Goal: Task Accomplishment & Management: Manage account settings

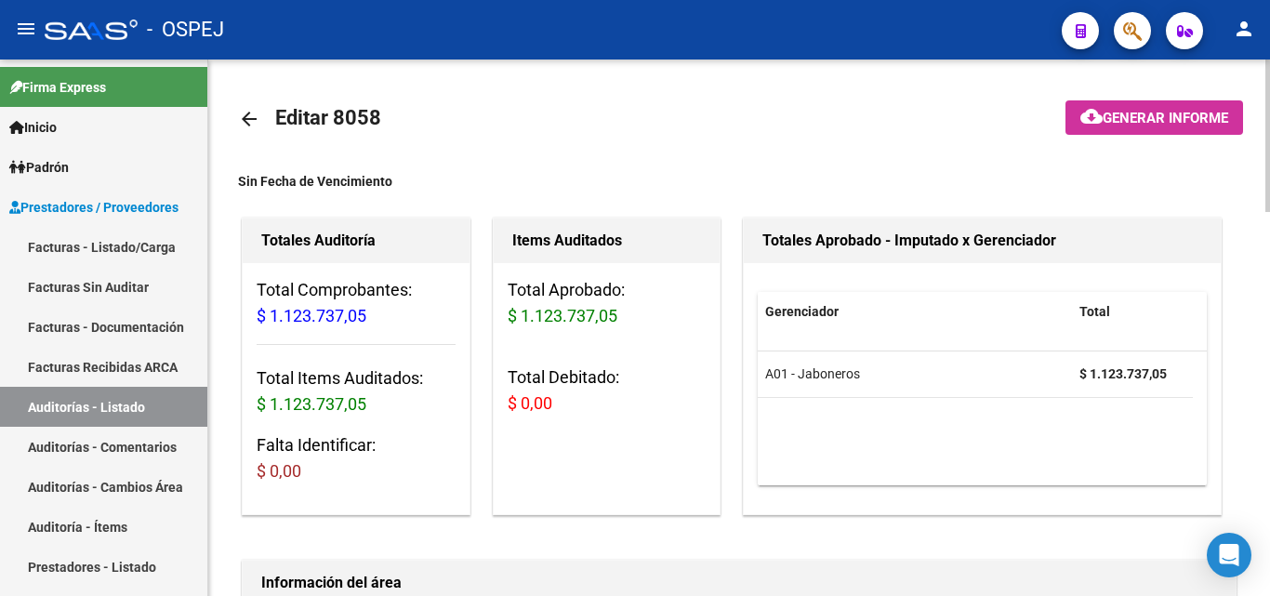
scroll to position [0, 488]
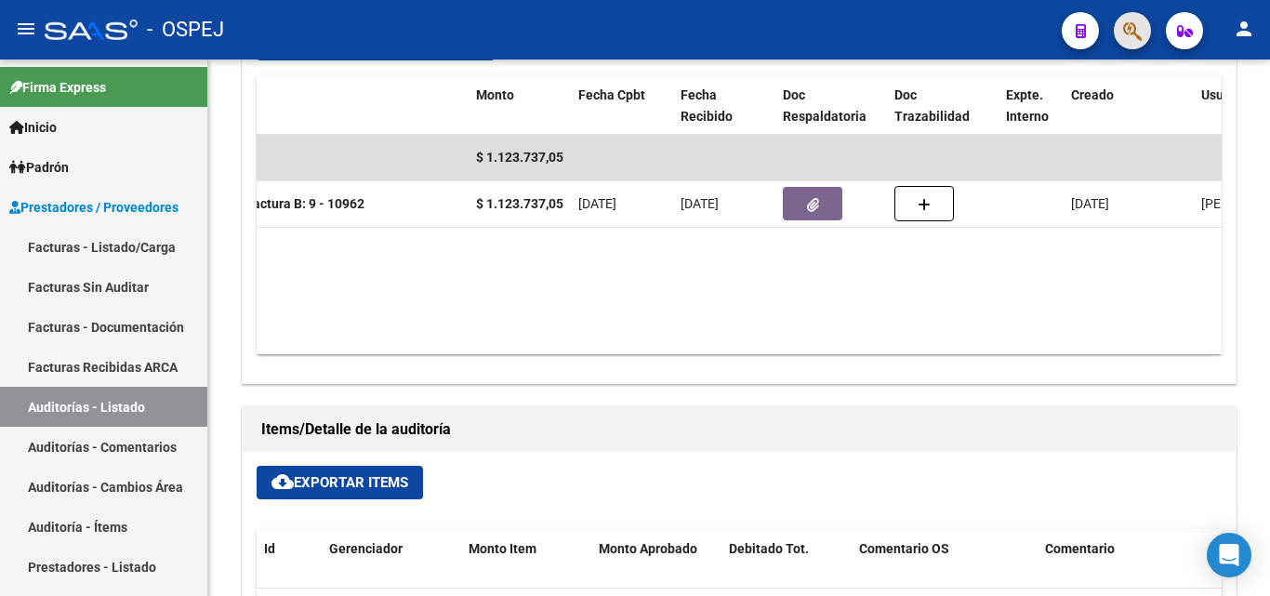
click at [1128, 15] on span "button" at bounding box center [1132, 31] width 19 height 38
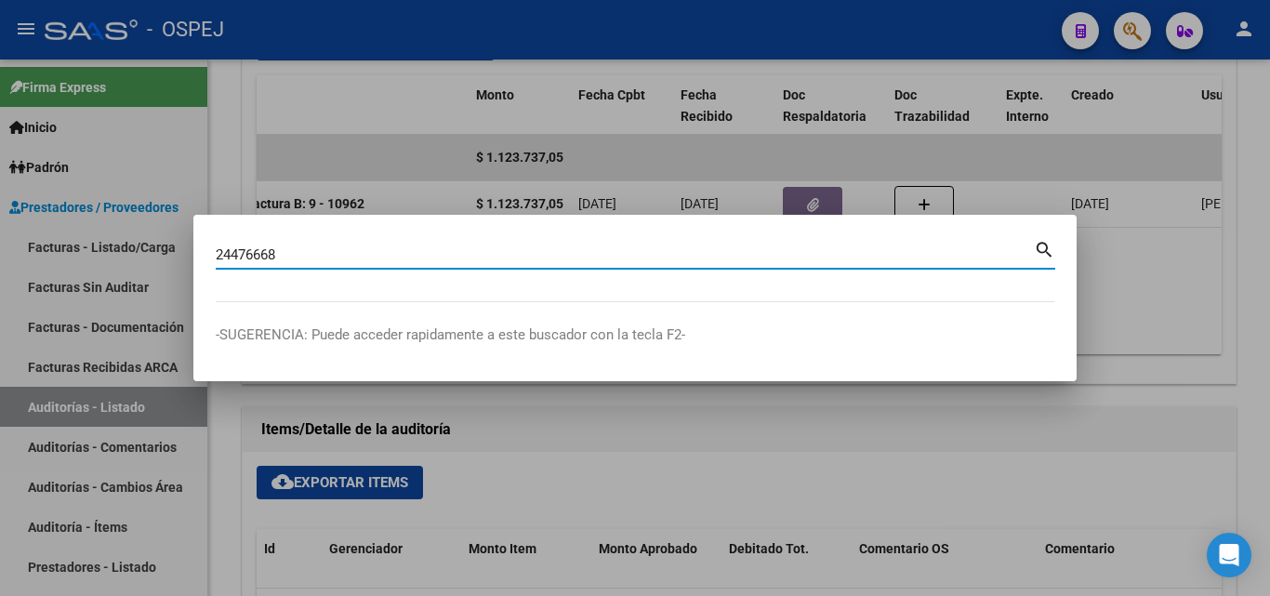
type input "24476668"
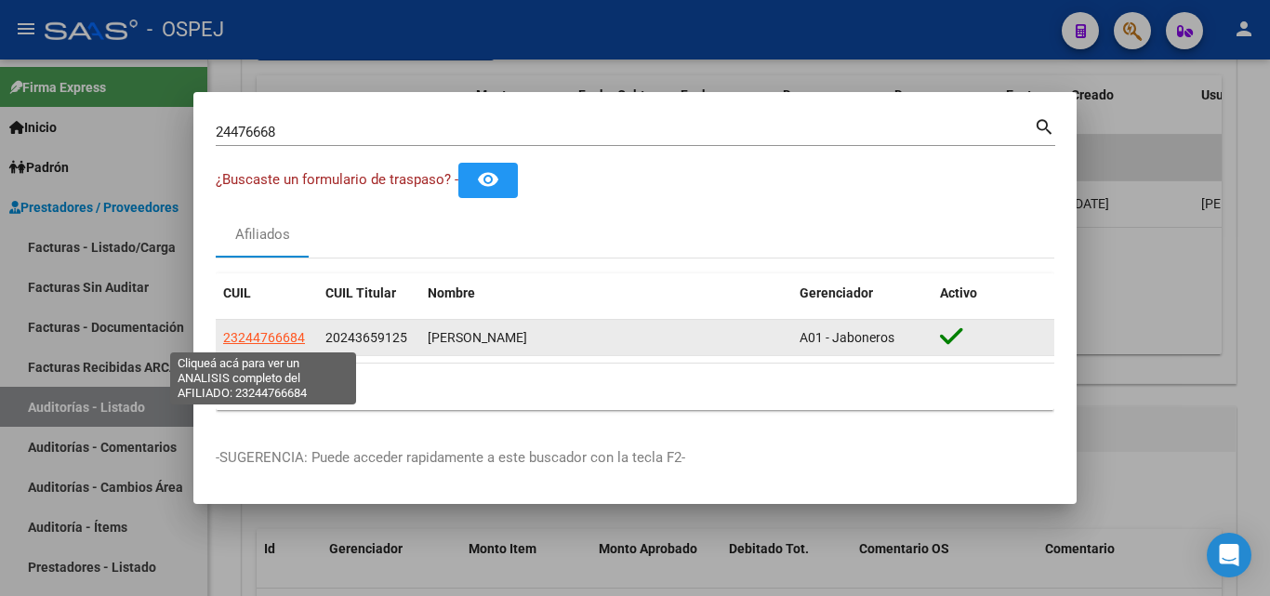
click at [274, 339] on span "23244766684" at bounding box center [264, 337] width 82 height 15
type textarea "23244766684"
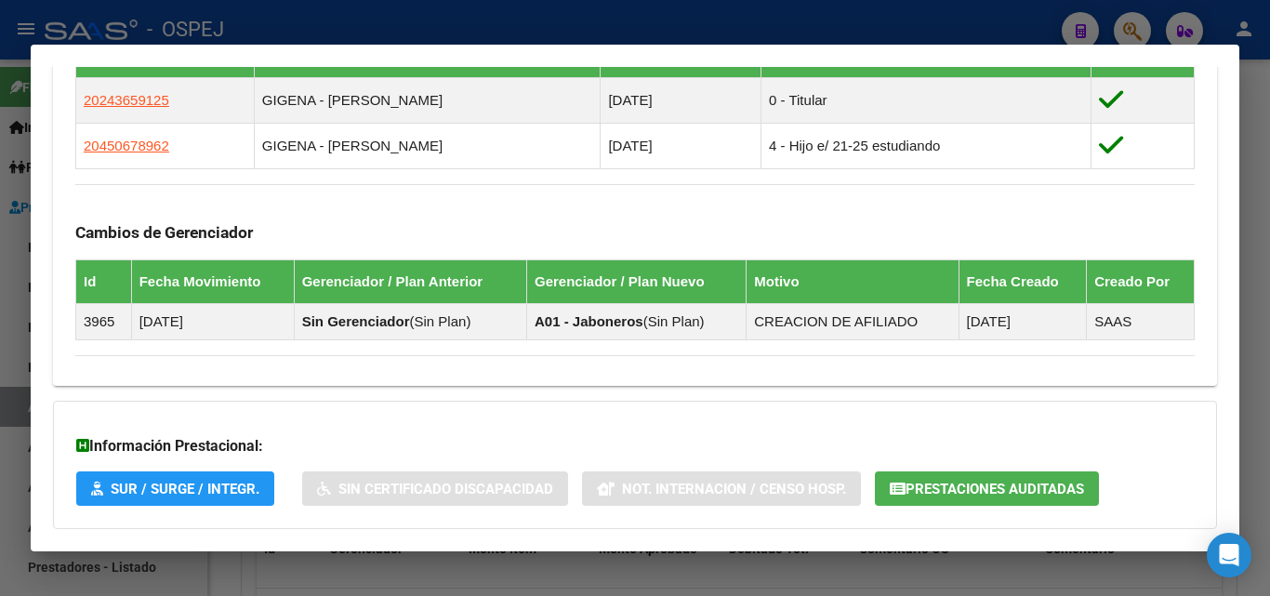
scroll to position [1116, 0]
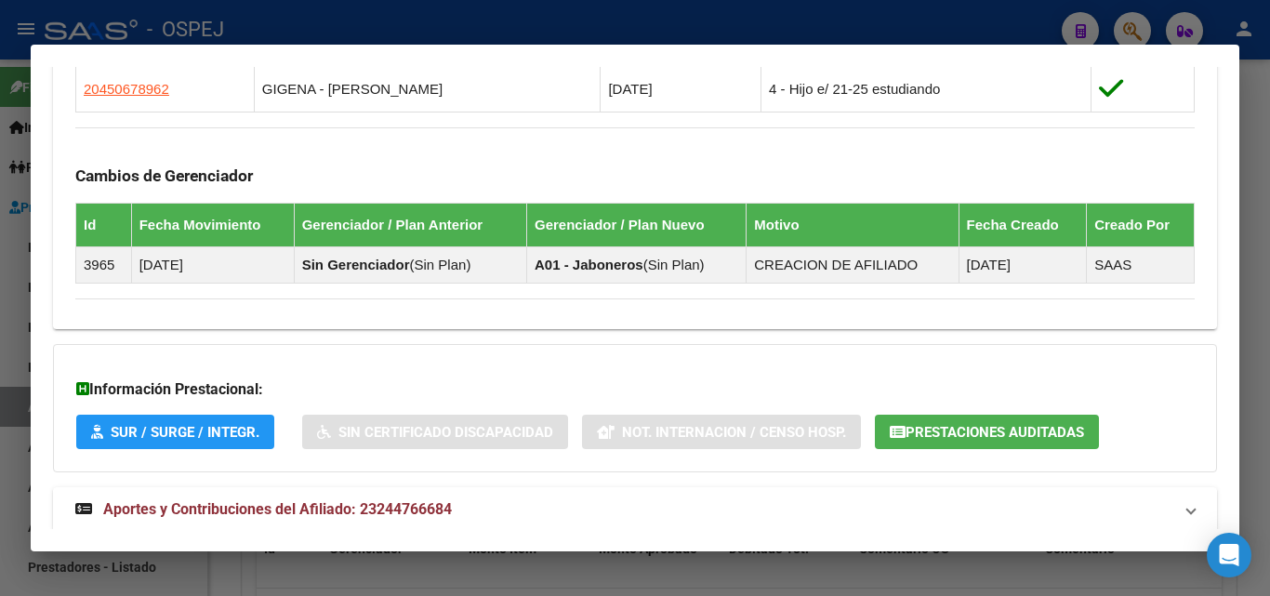
click at [928, 428] on span "Prestaciones Auditadas" at bounding box center [995, 432] width 179 height 17
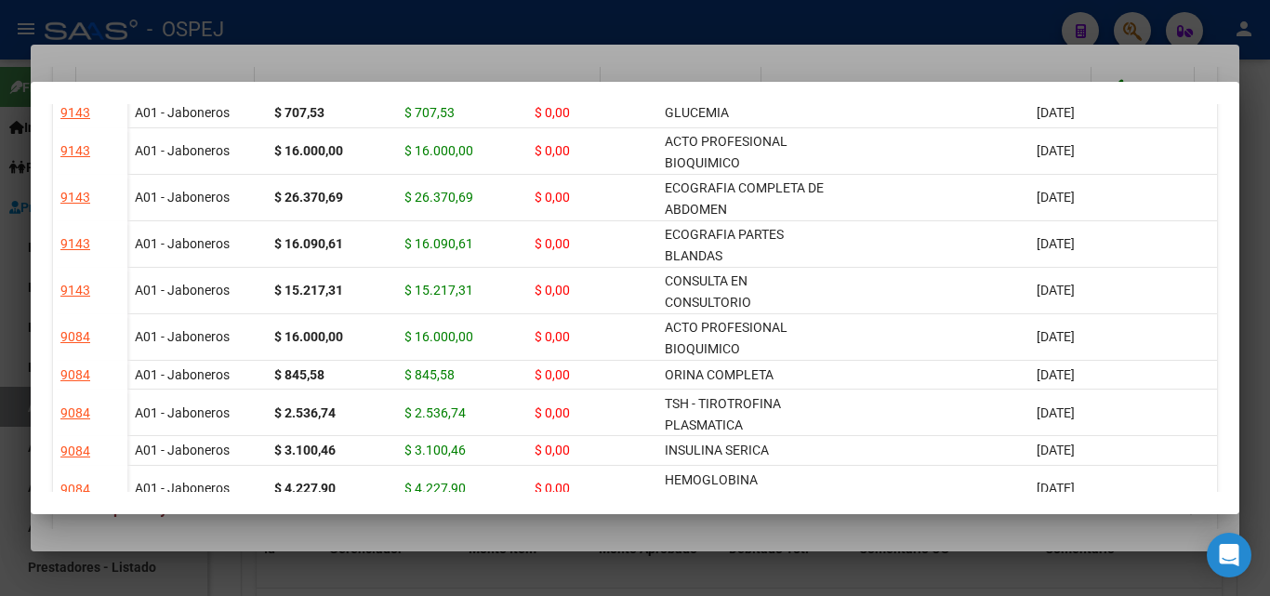
scroll to position [744, 0]
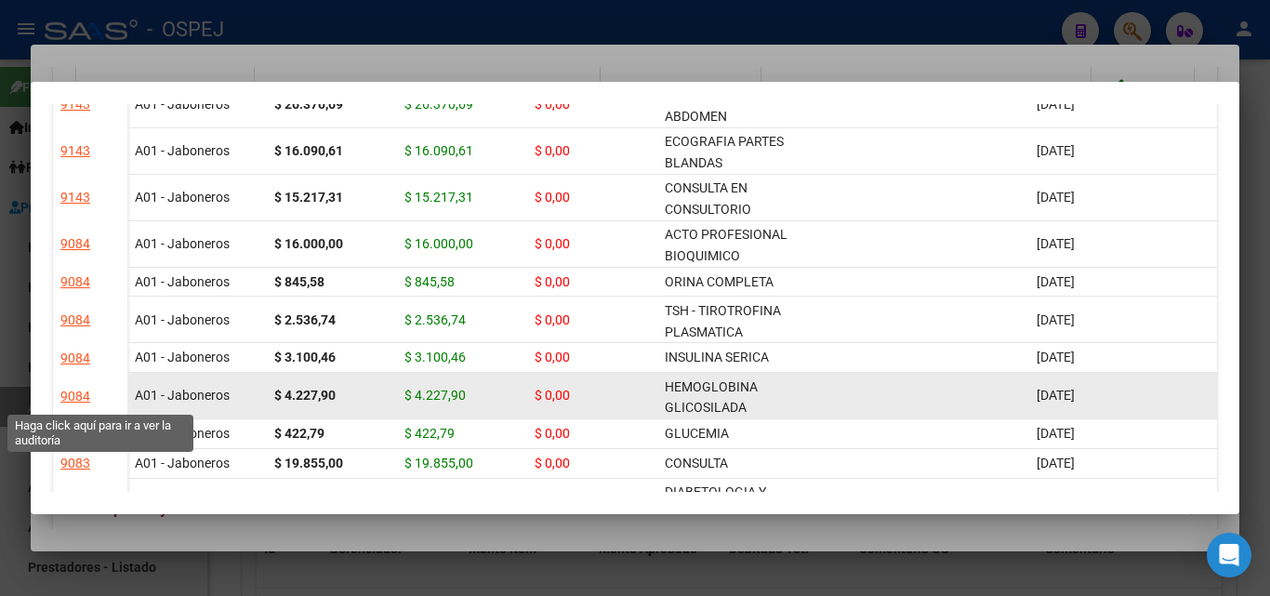
click at [81, 392] on div "9084" at bounding box center [75, 396] width 30 height 21
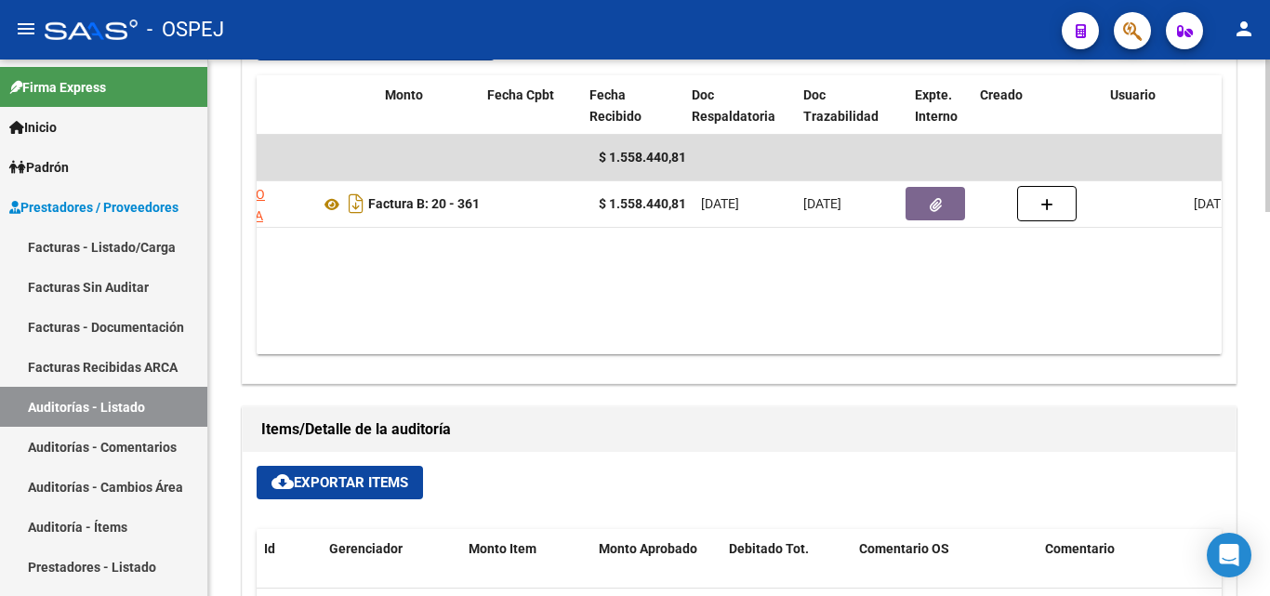
scroll to position [0, 701]
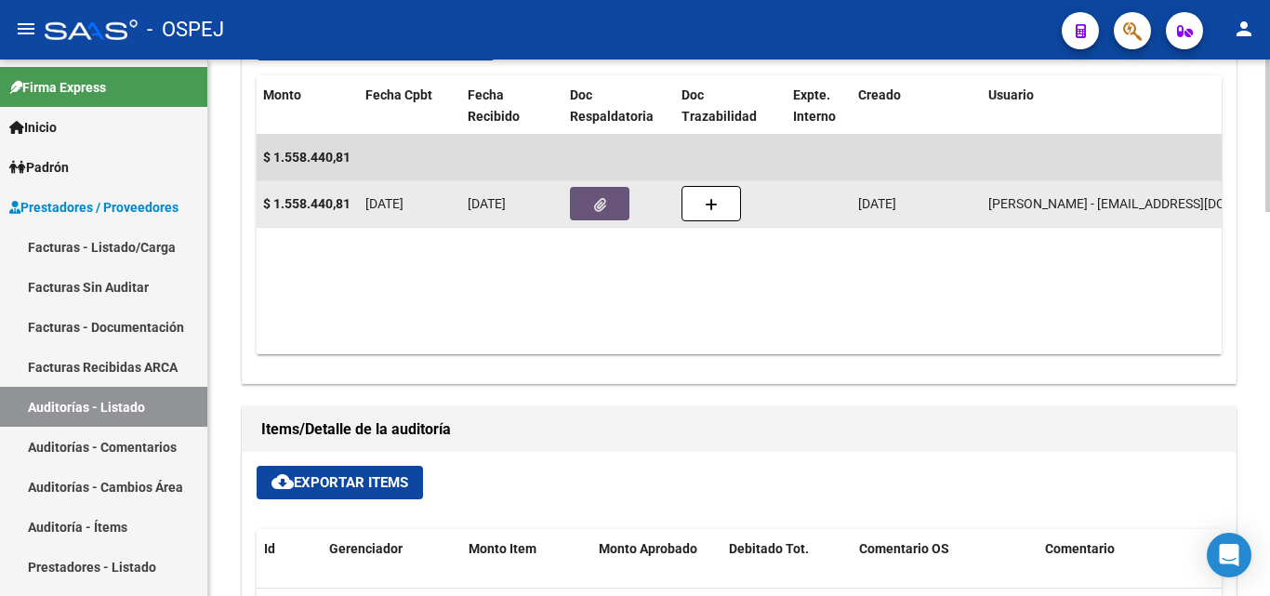
click at [601, 203] on icon "button" at bounding box center [600, 205] width 12 height 14
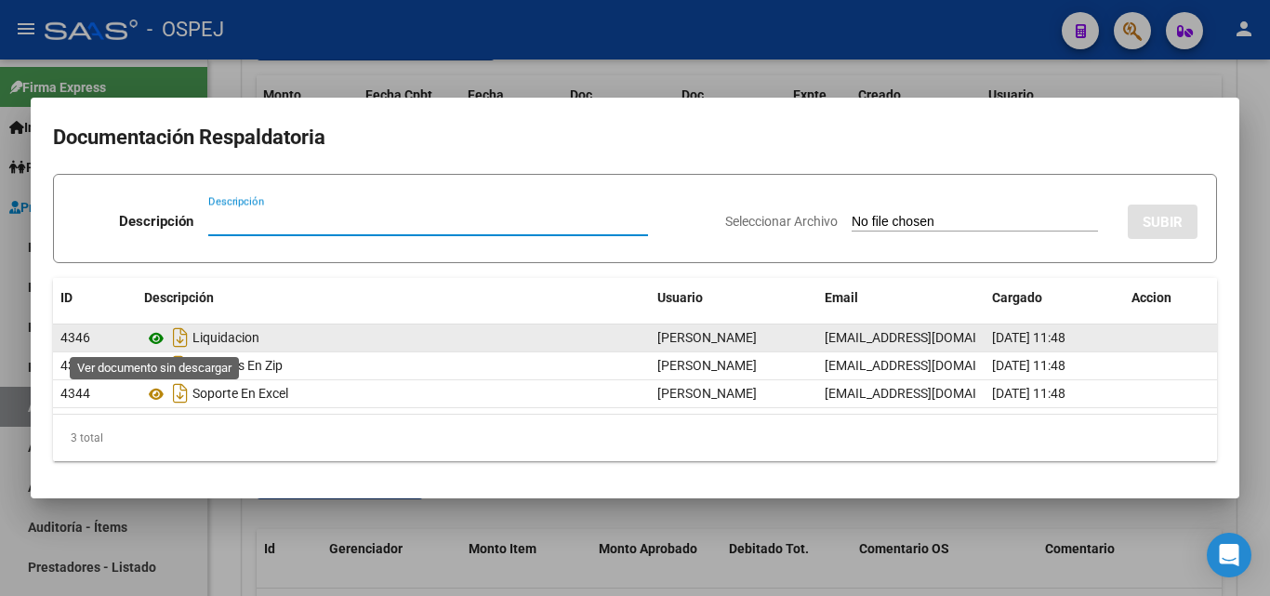
click at [156, 334] on icon at bounding box center [156, 338] width 24 height 22
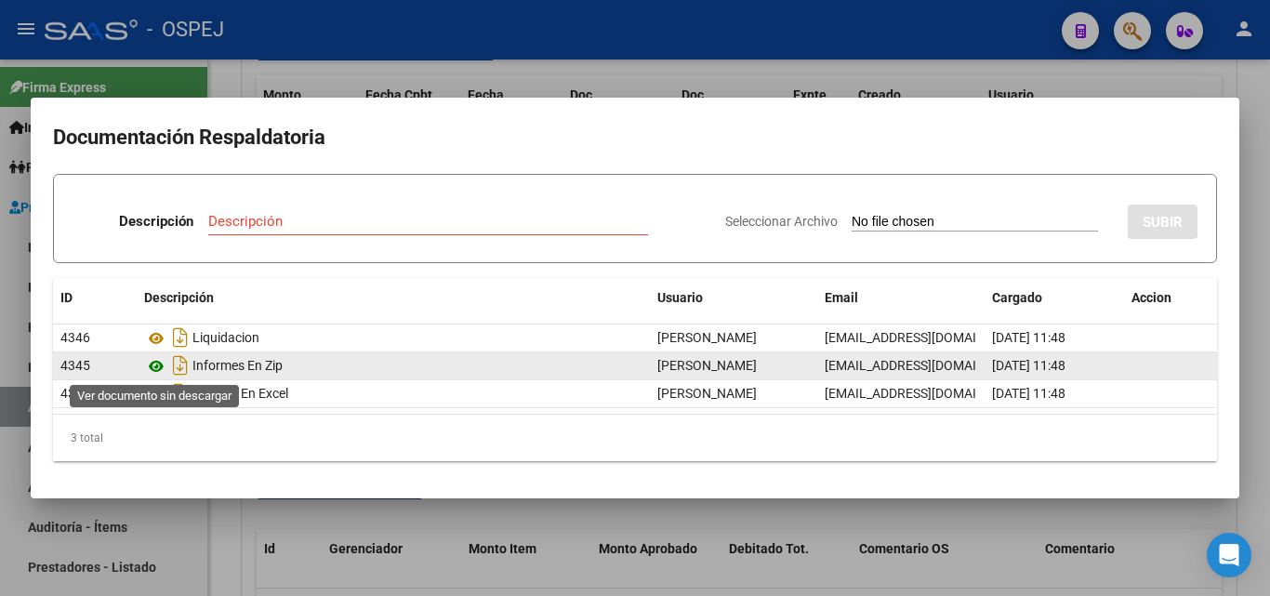
click at [154, 365] on icon at bounding box center [156, 366] width 24 height 22
